Goal: Information Seeking & Learning: Compare options

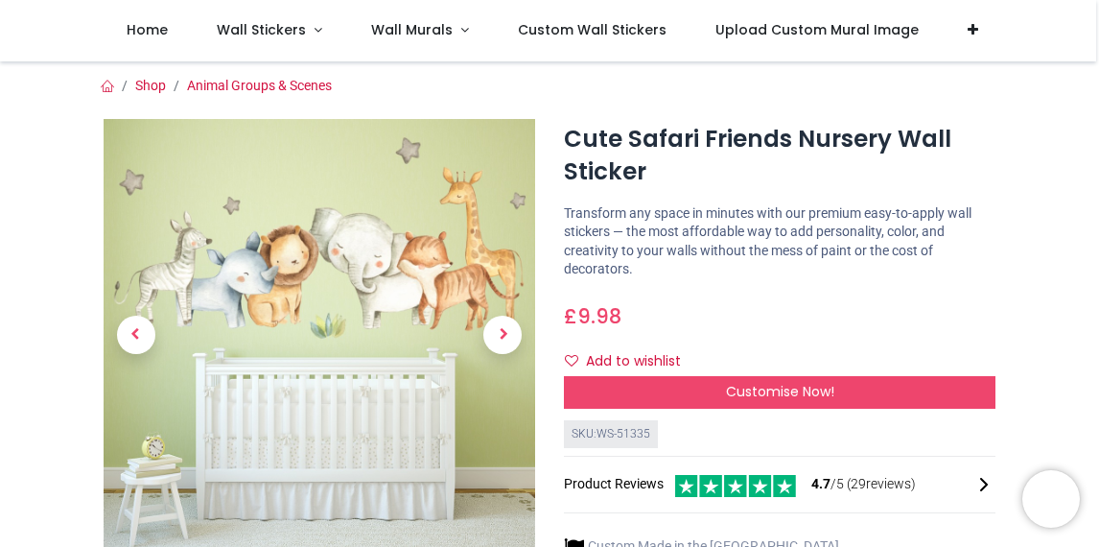
scroll to position [319, 0]
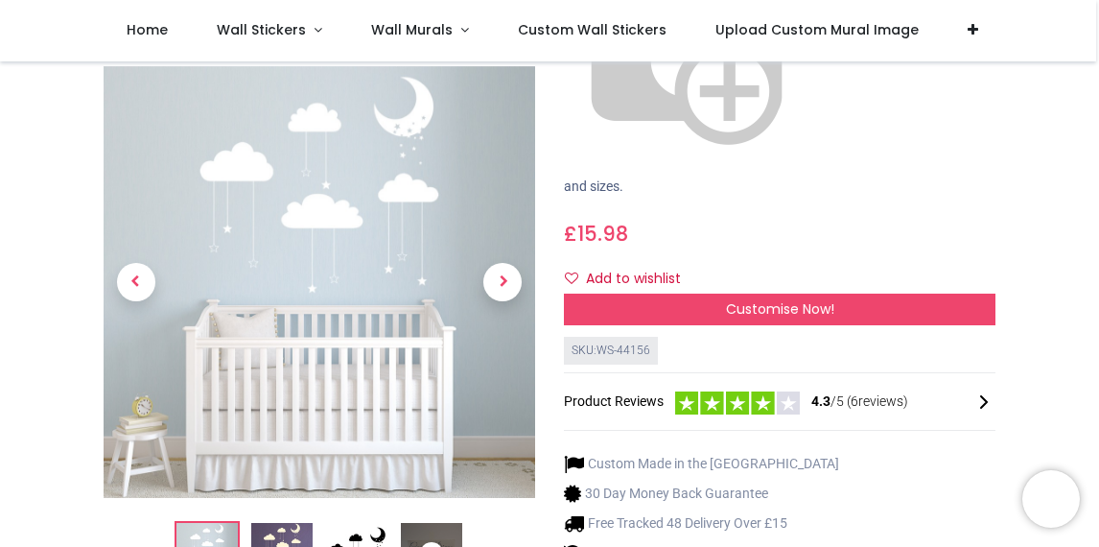
scroll to position [359, 0]
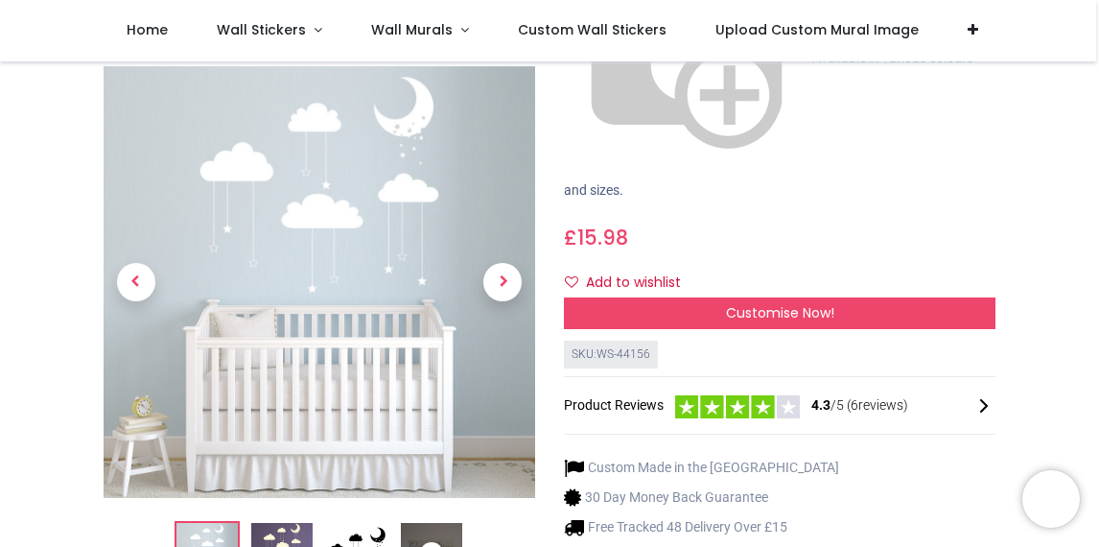
click at [357, 523] on img at bounding box center [356, 553] width 61 height 61
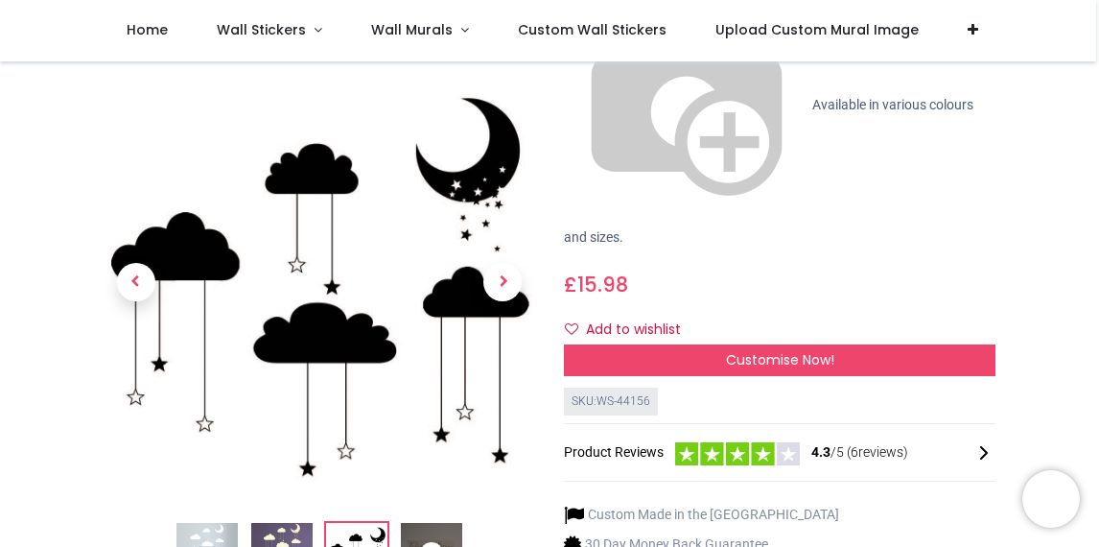
scroll to position [313, 0]
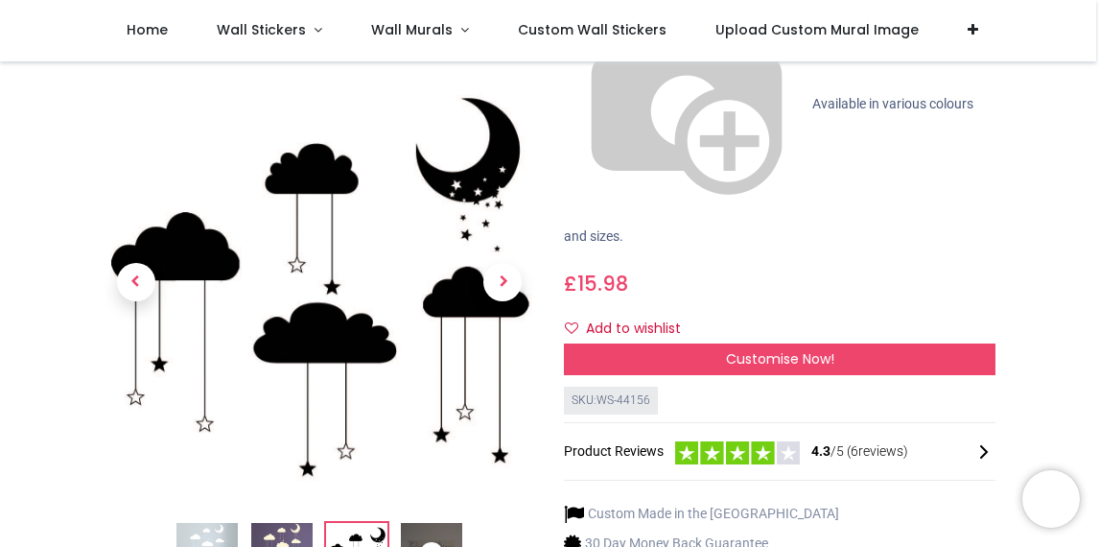
click at [289, 523] on img at bounding box center [281, 553] width 61 height 61
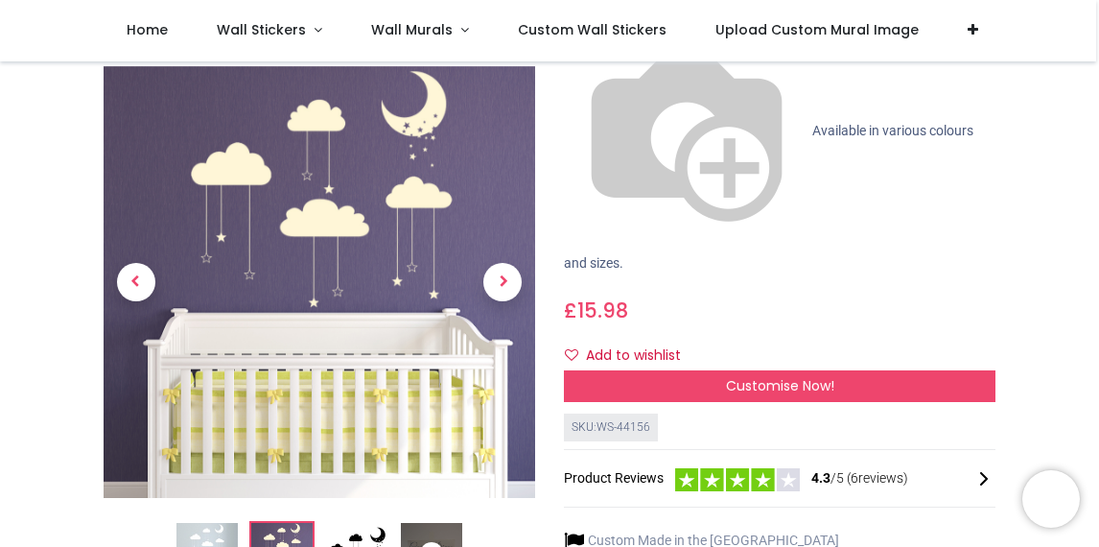
scroll to position [284, 0]
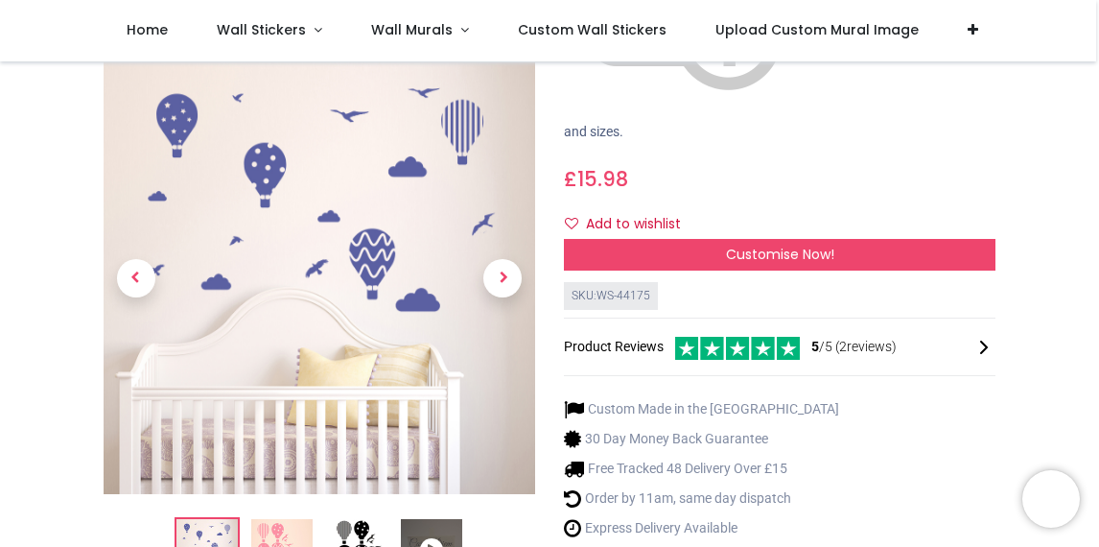
scroll to position [416, 0]
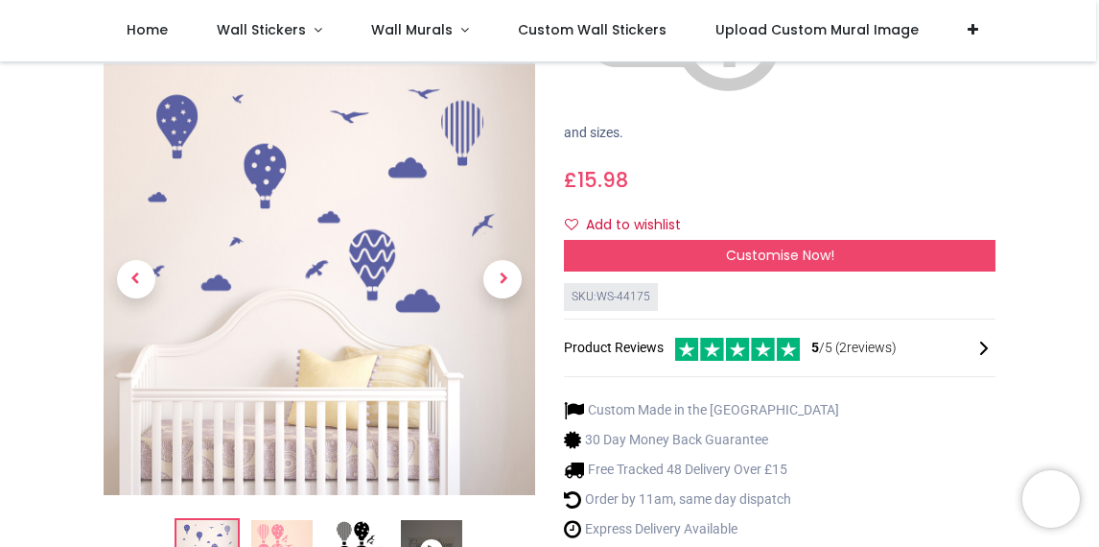
click at [274, 520] on img at bounding box center [281, 550] width 61 height 61
click at [231, 520] on img at bounding box center [206, 550] width 61 height 61
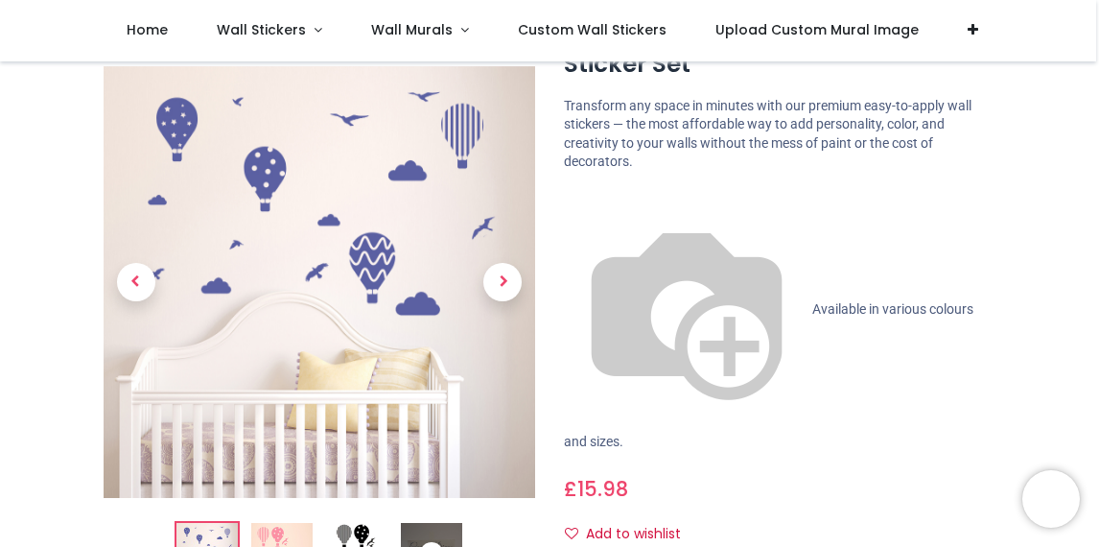
scroll to position [90, 0]
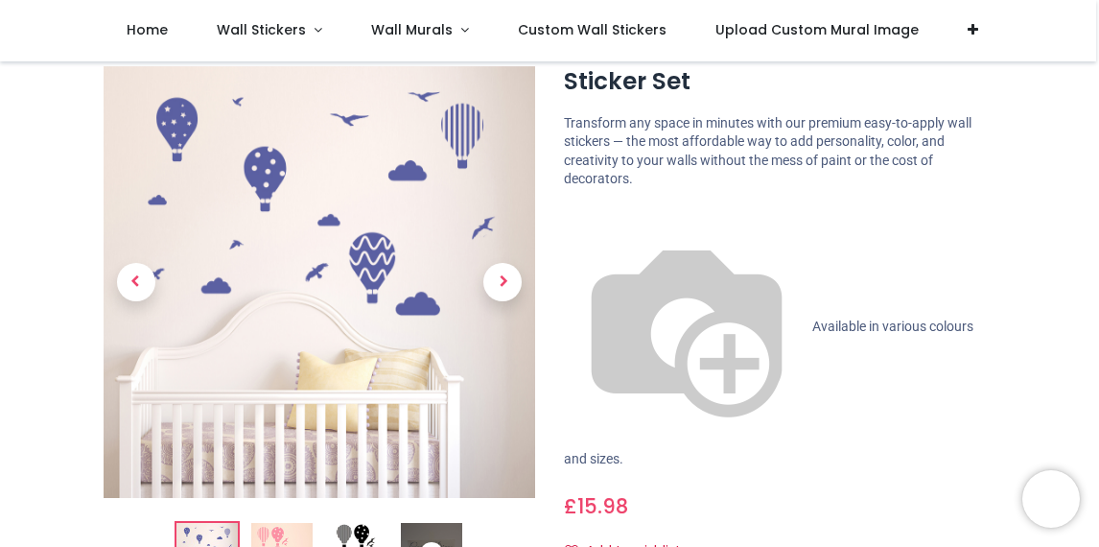
click at [263, 527] on img at bounding box center [281, 553] width 61 height 61
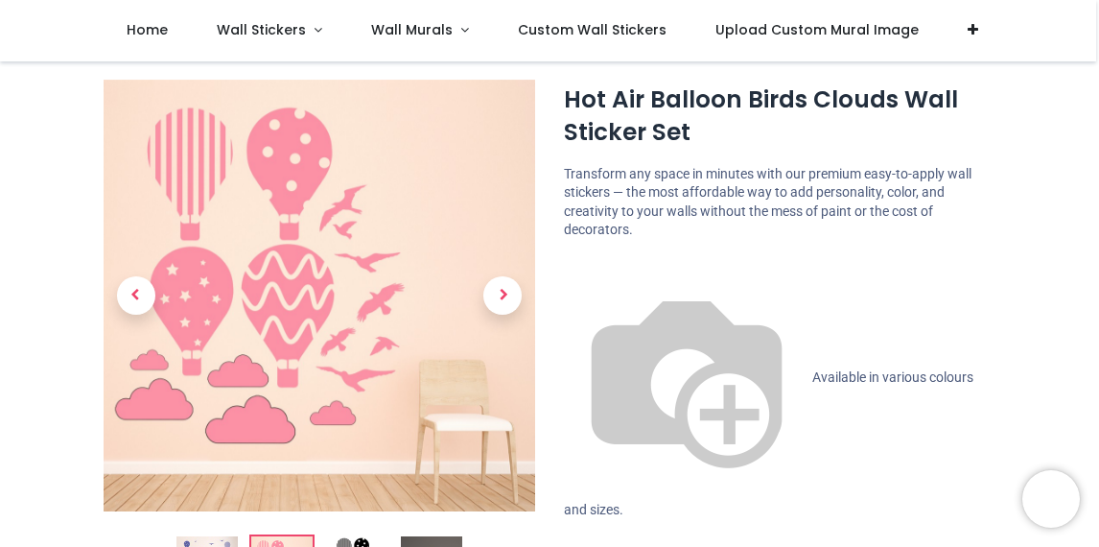
scroll to position [37, 0]
